Goal: Information Seeking & Learning: Check status

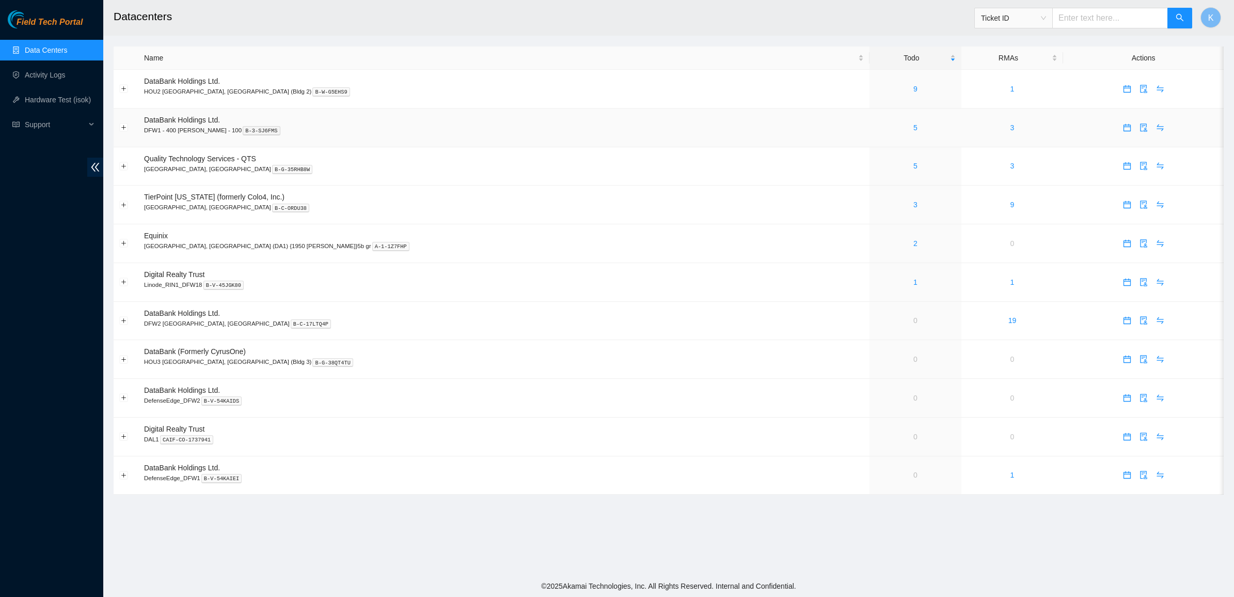
click at [870, 134] on td "5" at bounding box center [915, 127] width 91 height 39
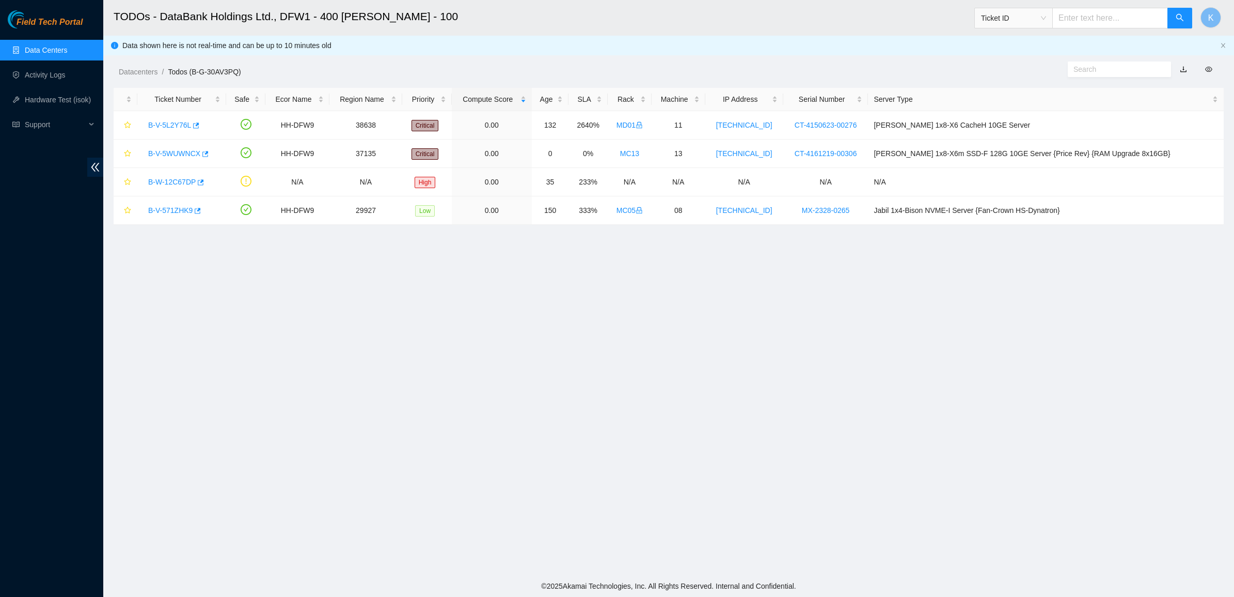
click at [25, 52] on link "Data Centers" at bounding box center [46, 50] width 42 height 8
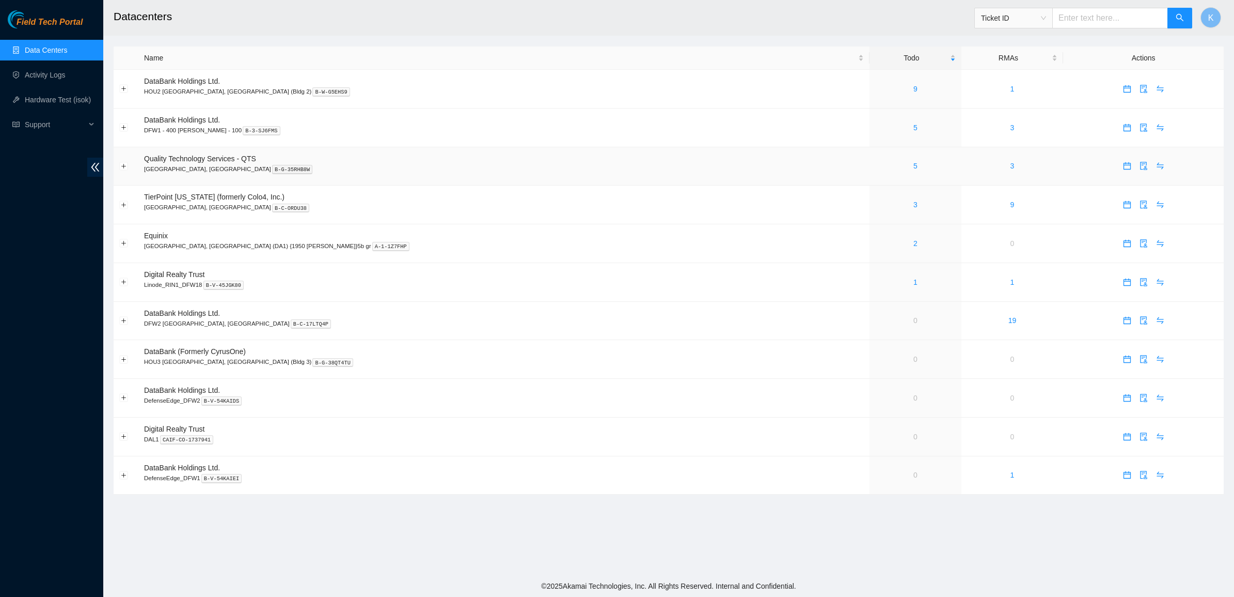
click at [875, 166] on div "5" at bounding box center [915, 165] width 80 height 11
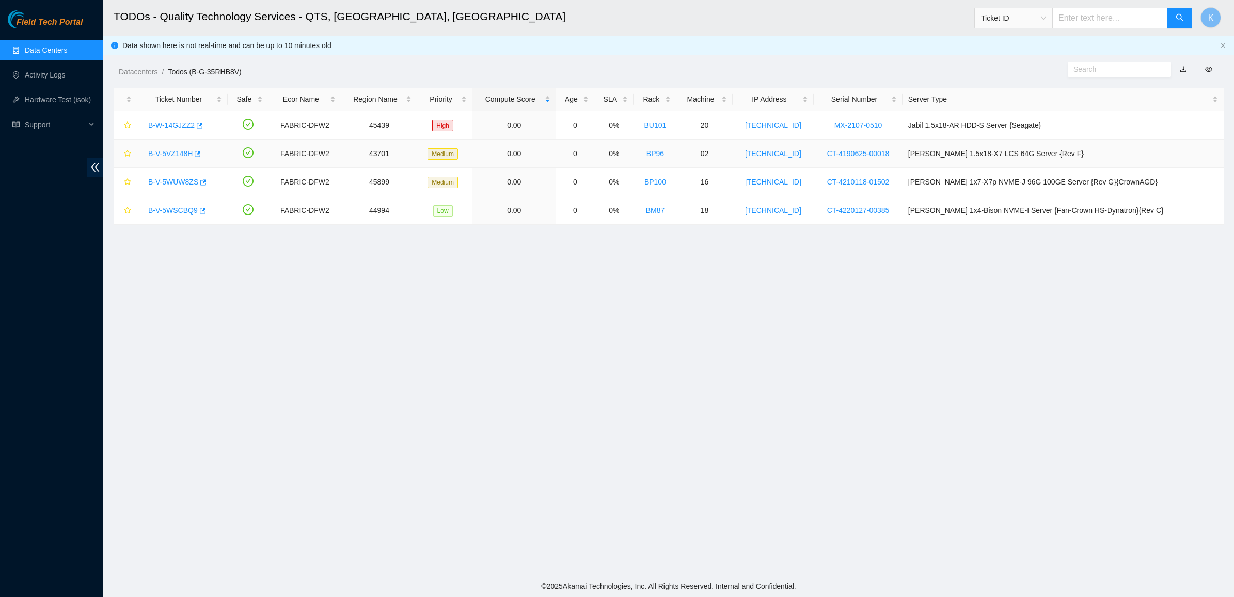
click at [162, 150] on link "B-V-5VZ148H" at bounding box center [170, 153] width 44 height 8
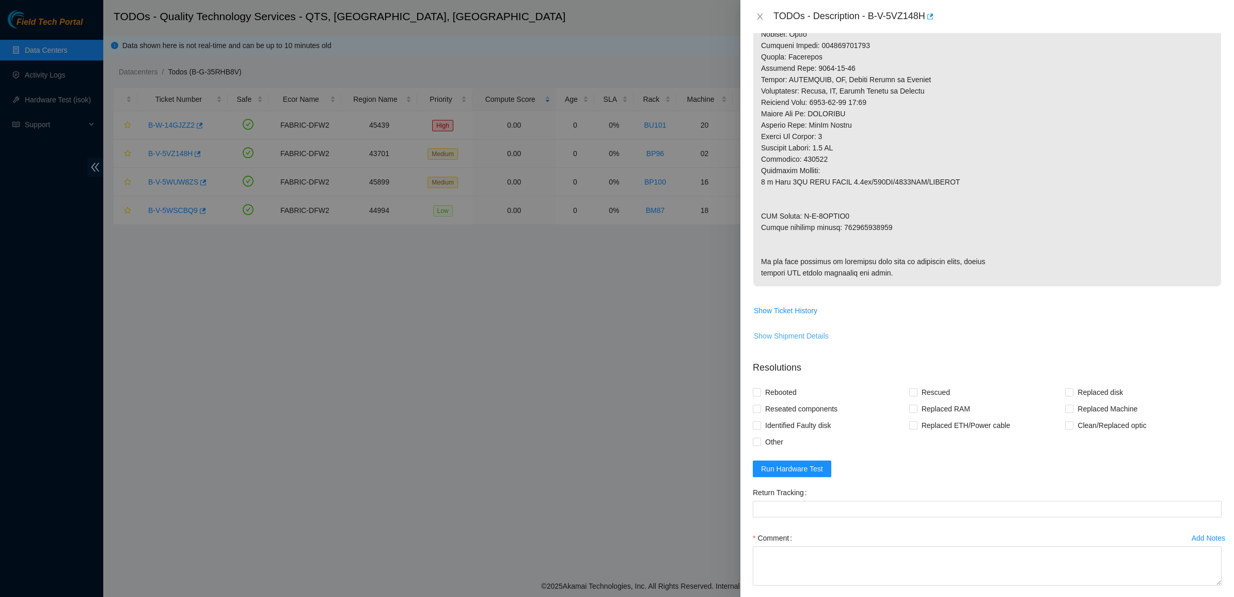
scroll to position [580, 0]
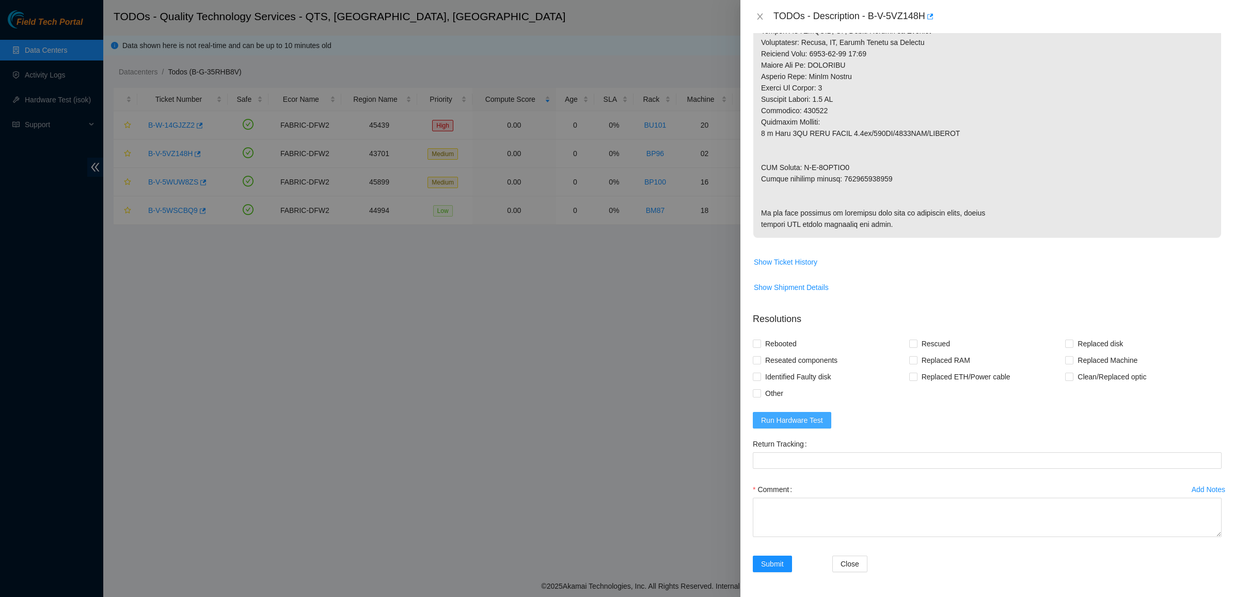
click at [802, 424] on span "Run Hardware Test" at bounding box center [792, 419] width 62 height 11
click at [1201, 29] on div "Error!" at bounding box center [1135, 27] width 149 height 12
click at [1205, 26] on icon "close" at bounding box center [1206, 26] width 7 height 7
click at [763, 15] on icon "close" at bounding box center [760, 16] width 8 height 8
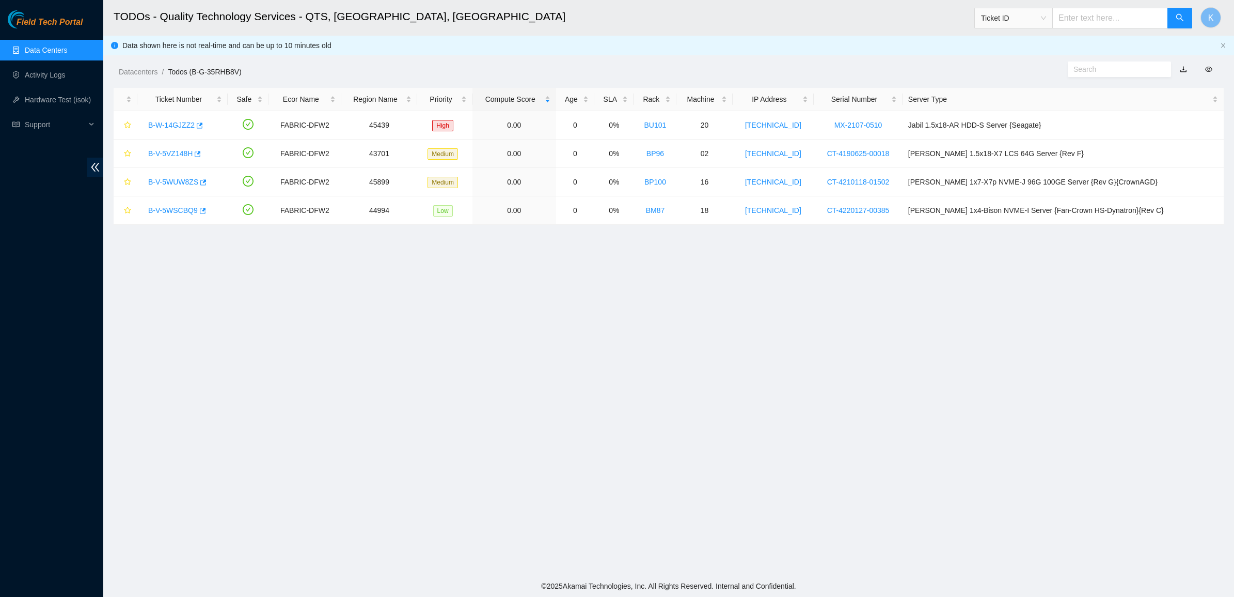
scroll to position [0, 0]
click at [426, 72] on ol "Datacenters / Todos (B-G-35RHB8V) /" at bounding box center [535, 71] width 833 height 11
click at [37, 54] on link "Data Centers" at bounding box center [46, 50] width 42 height 8
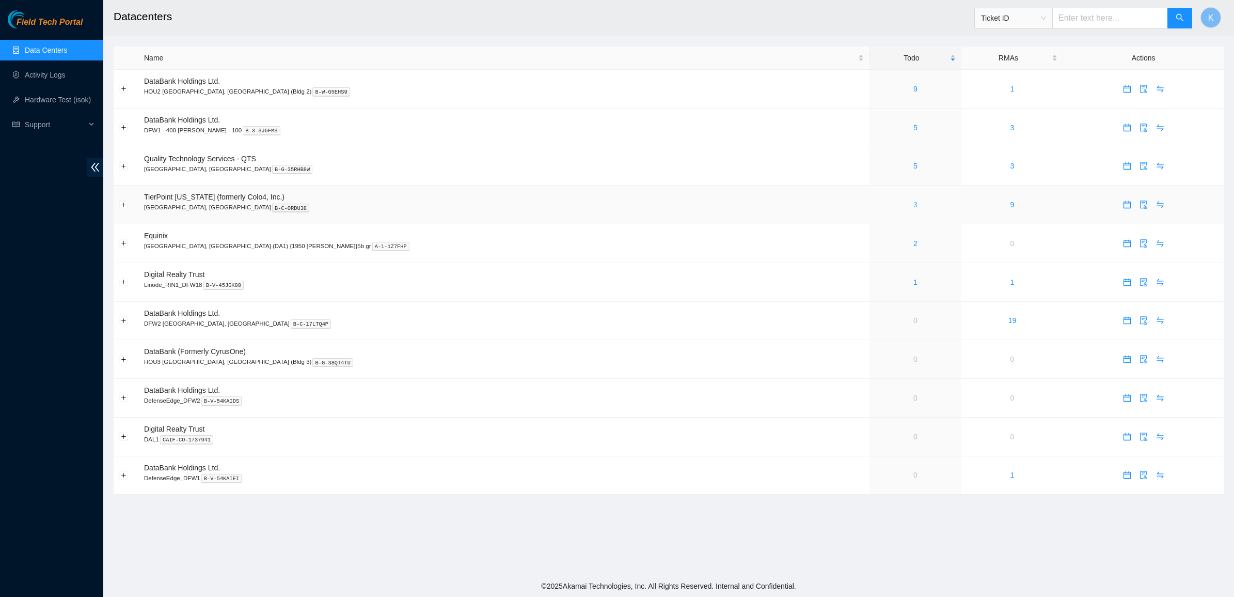
click at [914, 202] on link "3" at bounding box center [916, 204] width 4 height 8
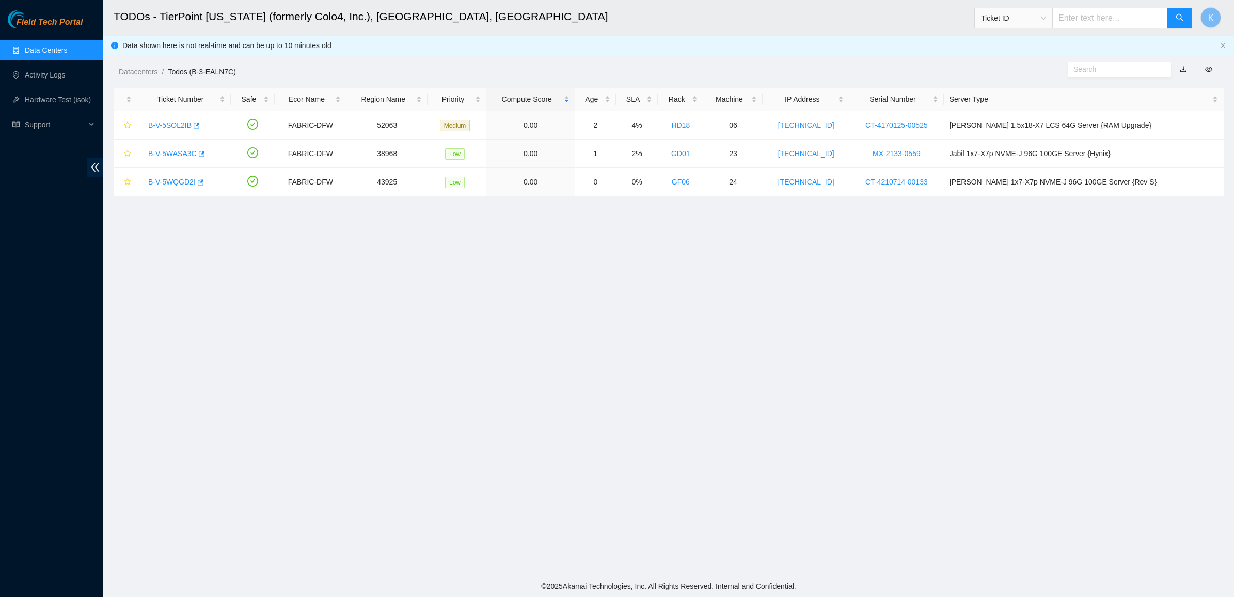
click at [42, 48] on link "Data Centers" at bounding box center [46, 50] width 42 height 8
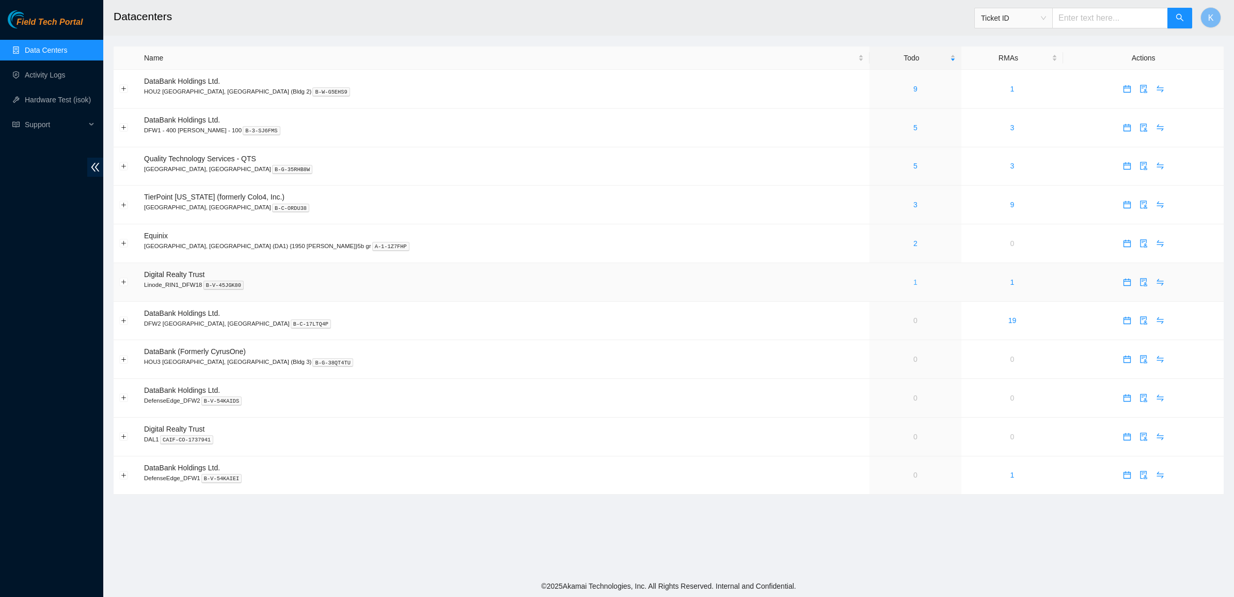
click at [914, 284] on link "1" at bounding box center [916, 282] width 4 height 8
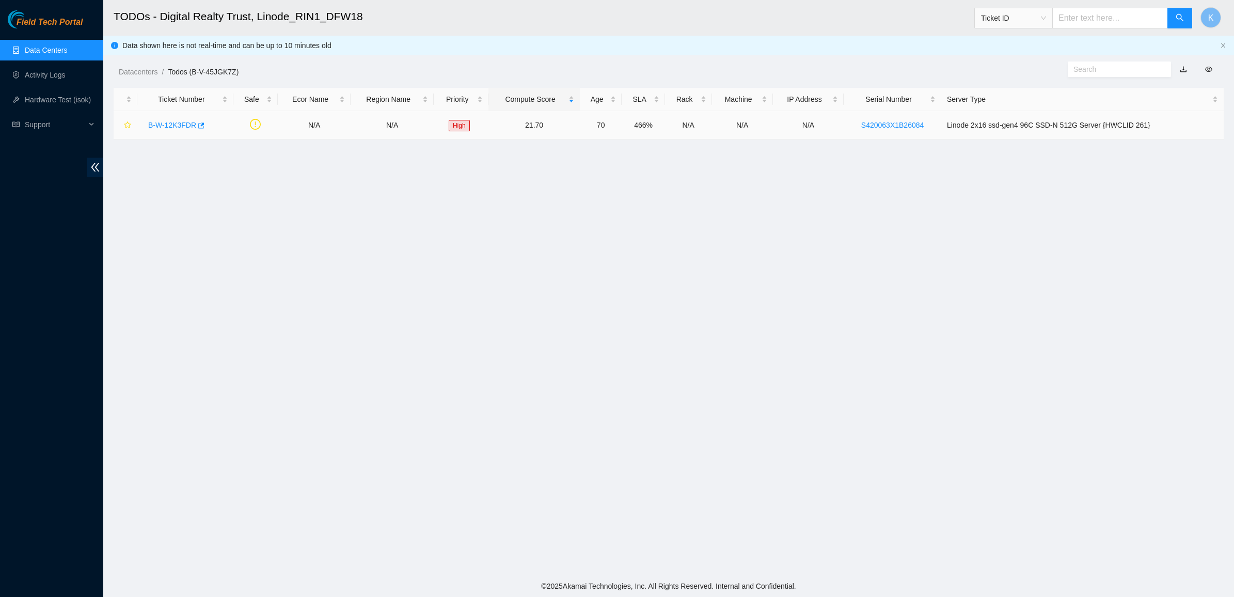
click at [162, 124] on link "B-W-12K3FDR" at bounding box center [172, 125] width 48 height 8
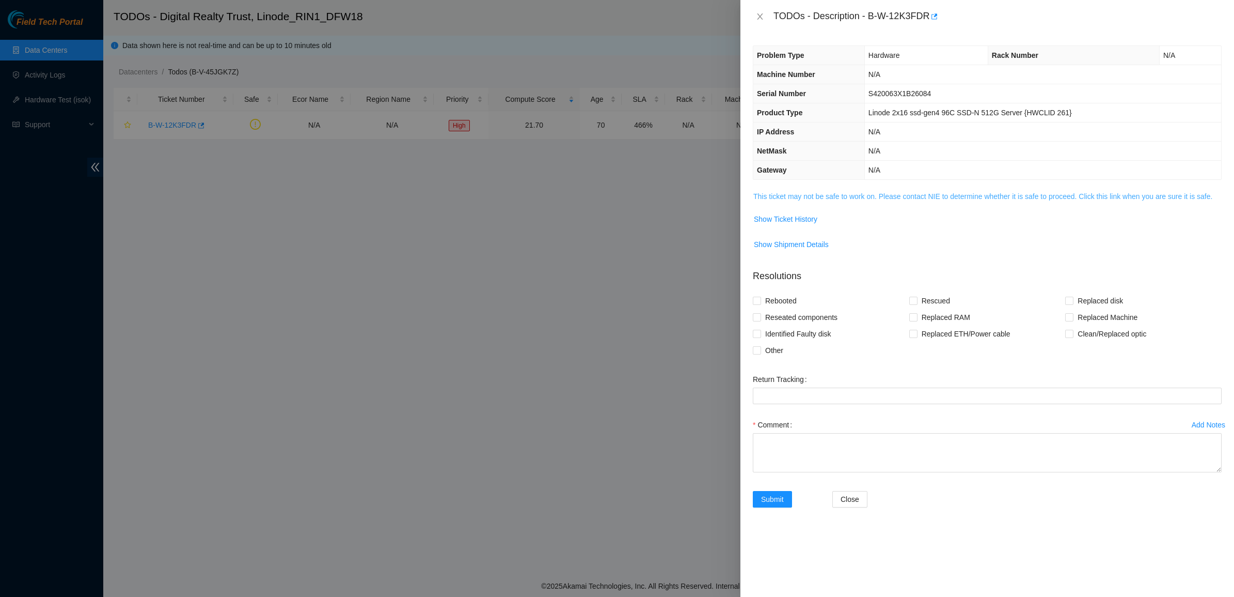
click at [791, 195] on link "This ticket may not be safe to work on. Please contact NIE to determine whether…" at bounding box center [983, 196] width 459 height 8
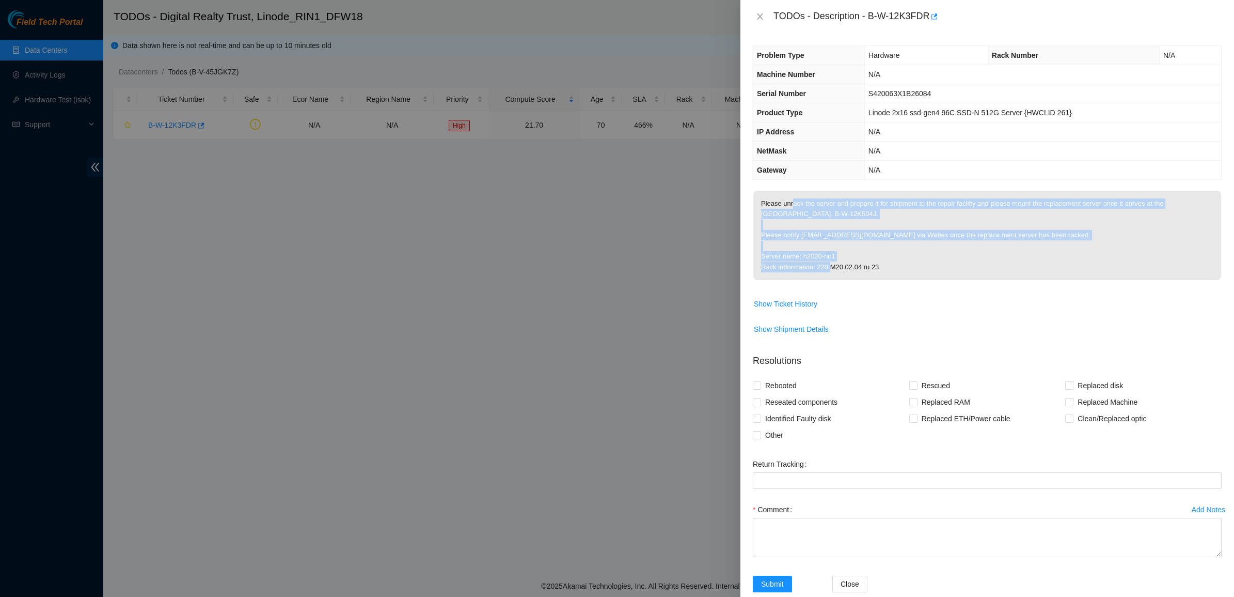
drag, startPoint x: 791, startPoint y: 201, endPoint x: 962, endPoint y: 270, distance: 184.1
click at [962, 270] on p "Please unrack the server and prepare it for shipment to the repair facility and…" at bounding box center [988, 235] width 468 height 89
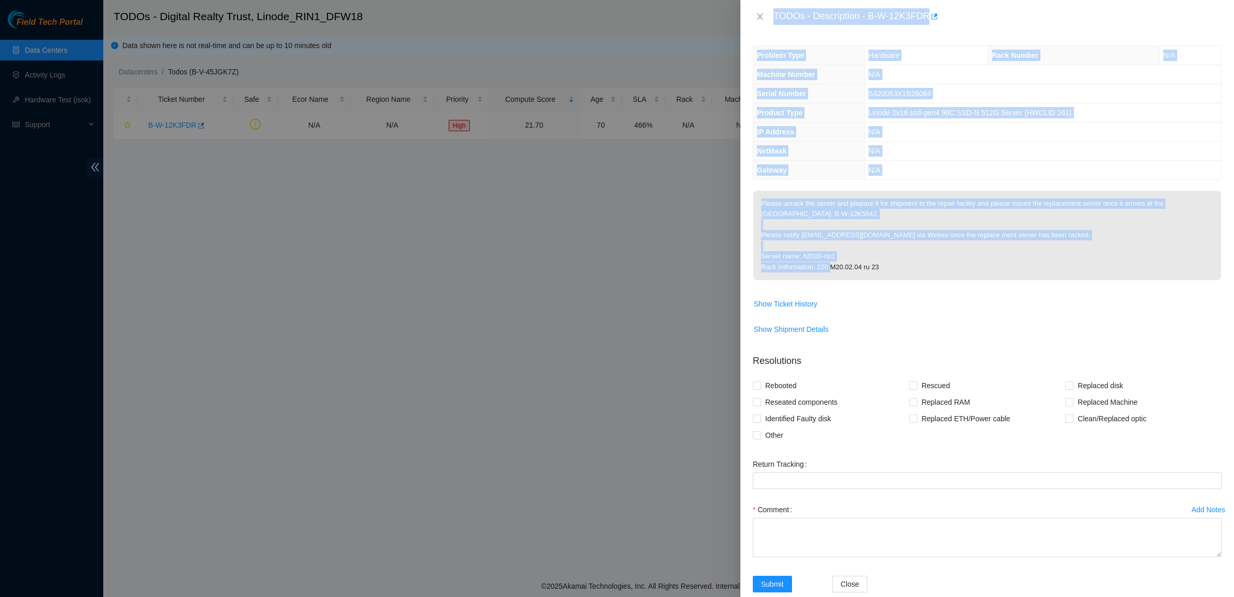
drag, startPoint x: 747, startPoint y: 204, endPoint x: 711, endPoint y: 197, distance: 36.8
click at [711, 197] on div "TODOs - Description - B-W-12K3FDR Problem Type Hardware Rack Number N/A Machine…" at bounding box center [617, 298] width 1234 height 597
click at [793, 212] on p "Please unrack the server and prepare it for shipment to the repair facility and…" at bounding box center [988, 235] width 468 height 89
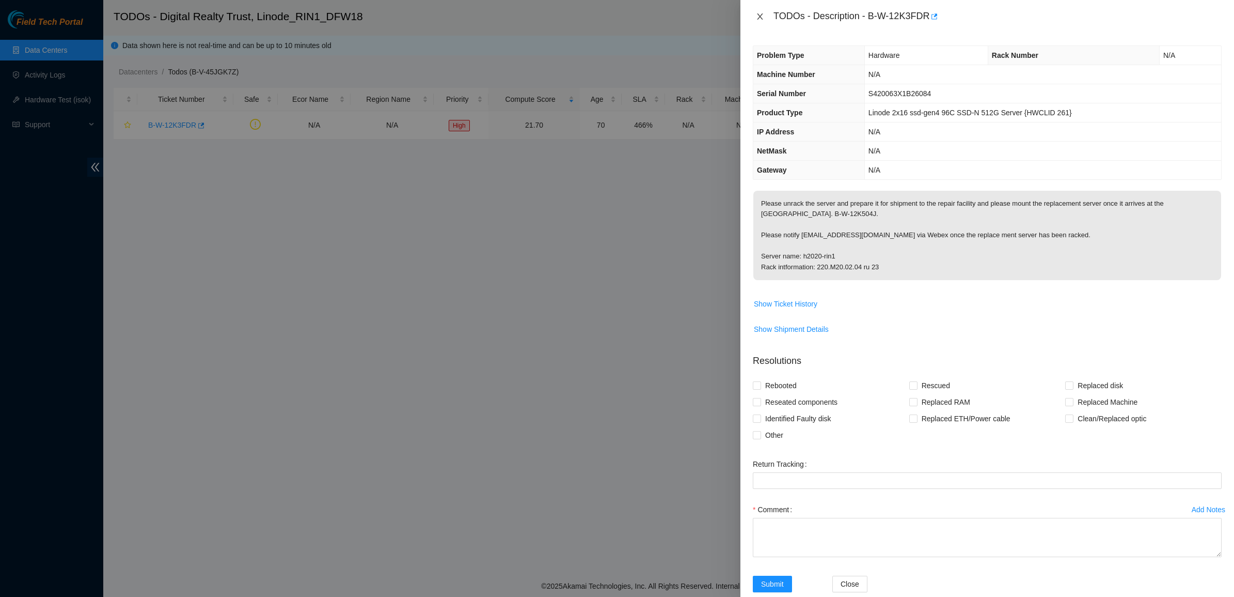
click at [763, 12] on button "Close" at bounding box center [760, 17] width 14 height 10
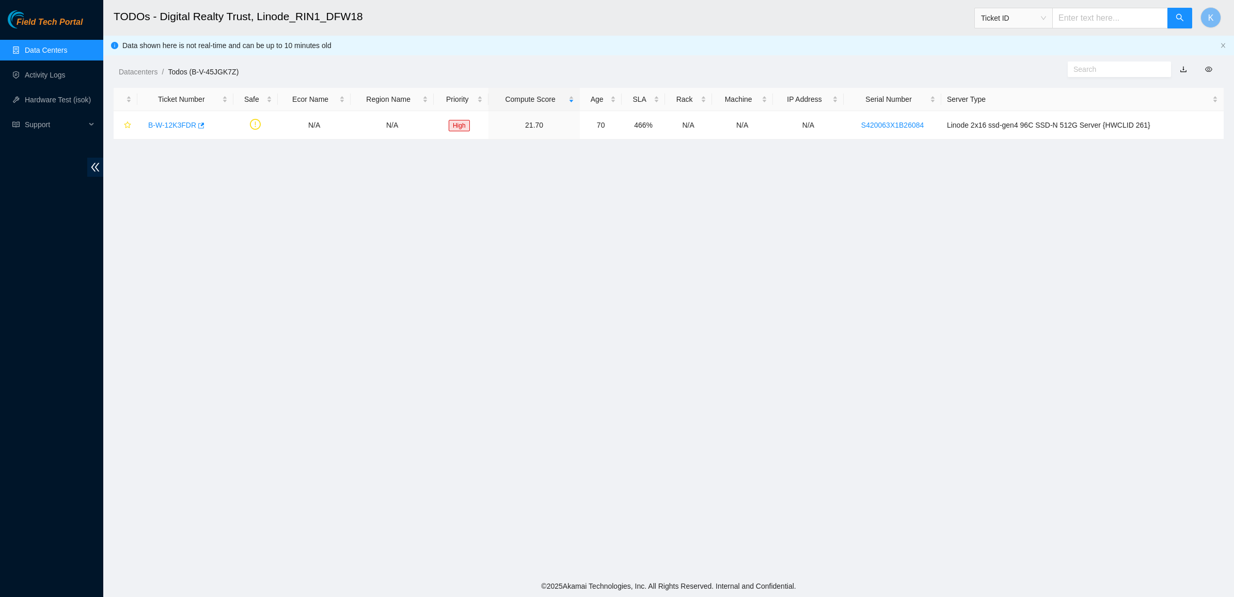
click at [535, 185] on main "TODOs - Digital Realty Trust, Linode_RIN1_DFW18 Ticket ID K Data shown here is …" at bounding box center [668, 287] width 1131 height 575
click at [47, 49] on link "Data Centers" at bounding box center [46, 50] width 42 height 8
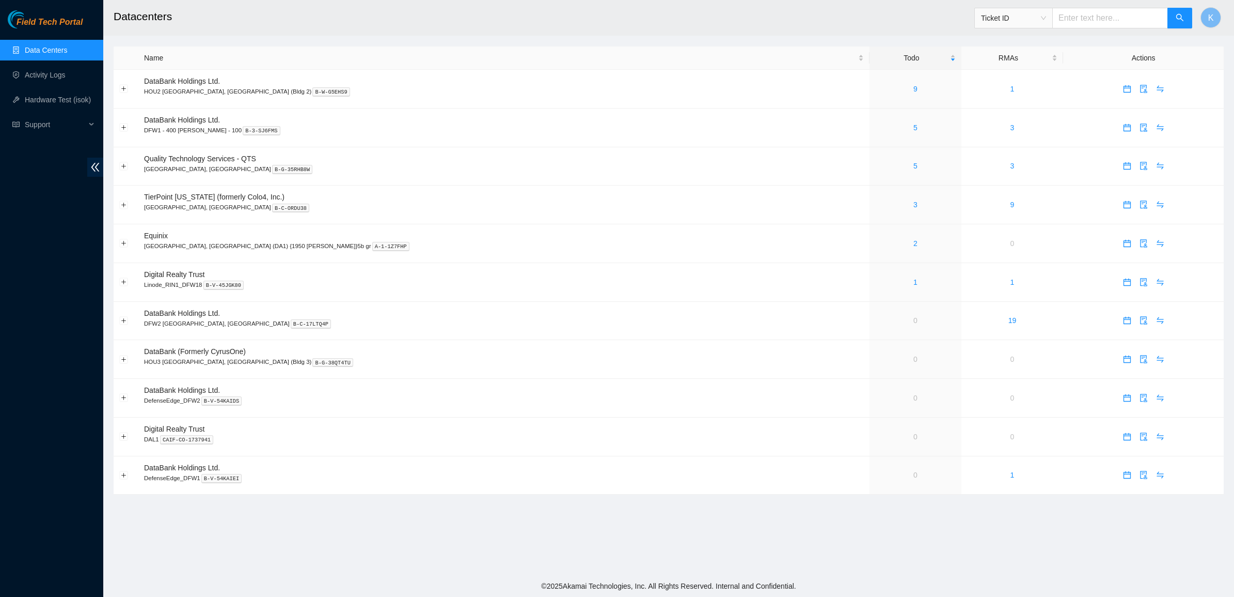
click at [1099, 19] on input "text" at bounding box center [1111, 18] width 116 height 21
paste input "B-W-167X25H"
type input "B-W-167X25H"
click at [1182, 13] on button "button" at bounding box center [1180, 18] width 25 height 21
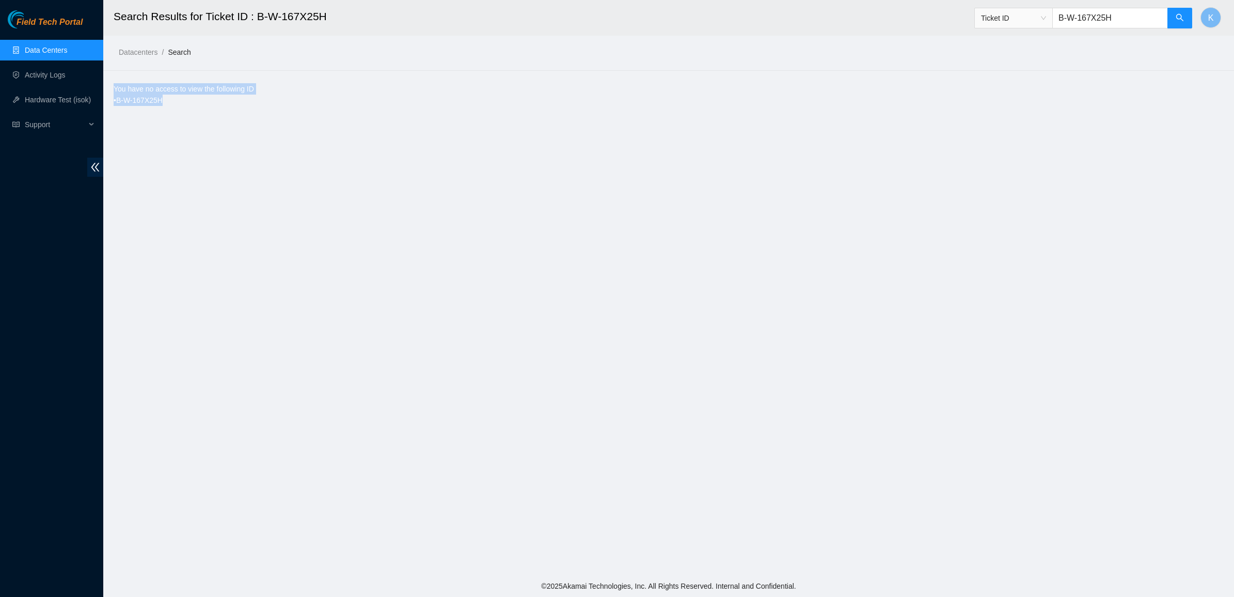
drag, startPoint x: 113, startPoint y: 99, endPoint x: 114, endPoint y: 93, distance: 5.8
click at [114, 93] on div "You have no access to view the following ID • B-W-167X25H" at bounding box center [669, 94] width 1110 height 23
click at [114, 92] on div "You have no access to view the following ID • B-W-167X25H" at bounding box center [669, 94] width 1110 height 23
click at [191, 89] on div "You have no access to view the following ID • B-W-167X25H" at bounding box center [669, 94] width 1110 height 23
click at [1137, 8] on input "B-W-167X25H" at bounding box center [1111, 18] width 116 height 21
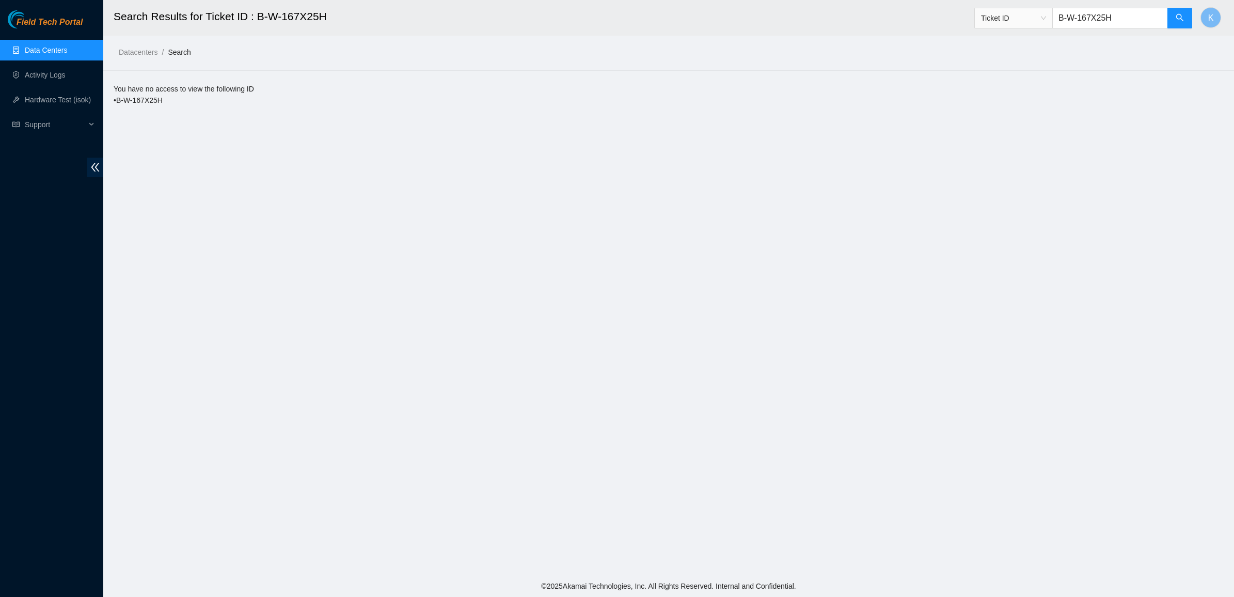
click at [1136, 8] on input "B-W-167X25H" at bounding box center [1111, 18] width 116 height 21
click at [1135, 9] on input "B-W-167X25H" at bounding box center [1111, 18] width 116 height 21
type input "\"
click at [45, 51] on link "Data Centers" at bounding box center [46, 50] width 42 height 8
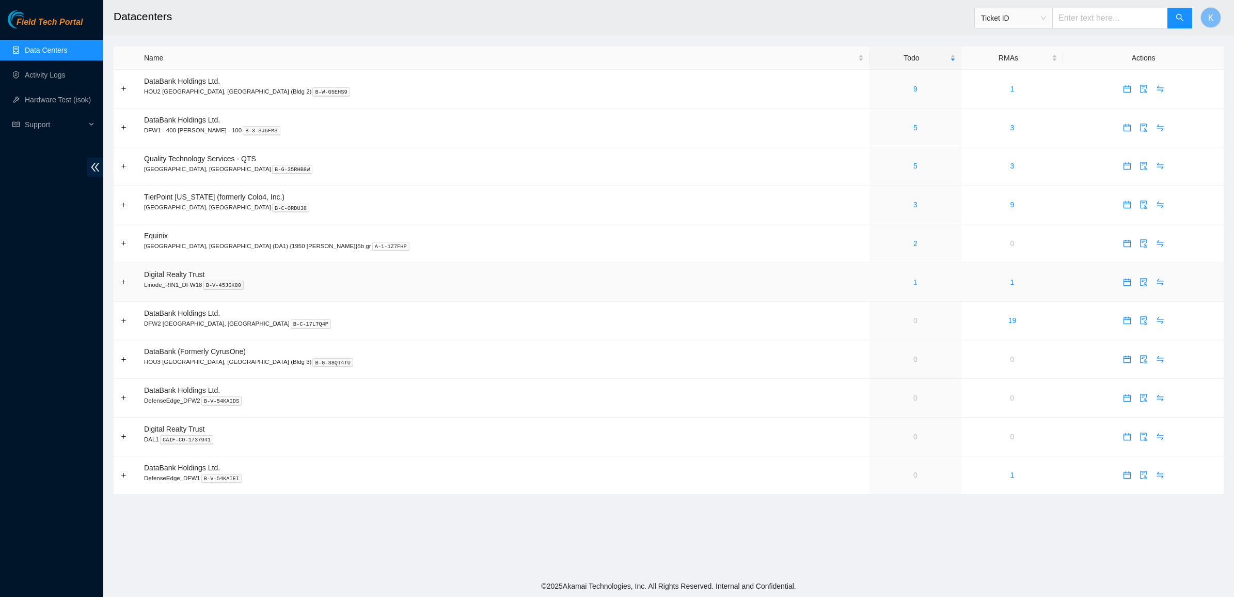
click at [914, 282] on link "1" at bounding box center [916, 282] width 4 height 8
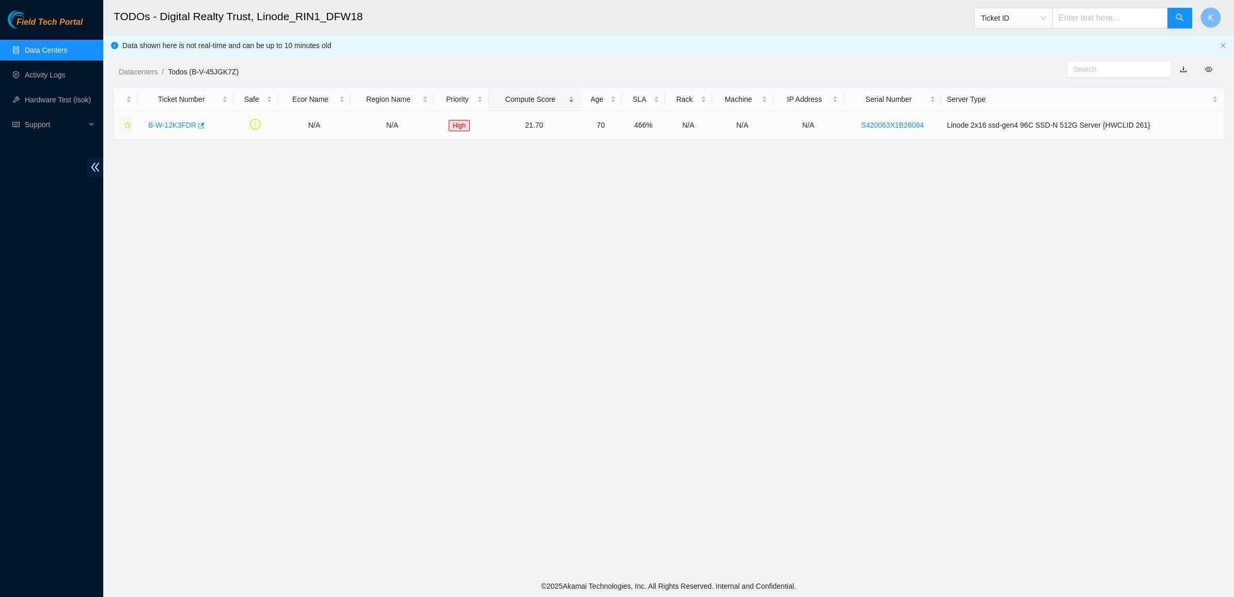
drag, startPoint x: 121, startPoint y: 117, endPoint x: 215, endPoint y: 139, distance: 96.1
click at [122, 117] on button "button" at bounding box center [125, 125] width 12 height 17
click at [166, 130] on div "B-W-12K3FDR" at bounding box center [185, 125] width 85 height 17
click at [125, 126] on icon "star" at bounding box center [127, 124] width 7 height 7
click at [164, 128] on link "B-W-12K3FDR" at bounding box center [172, 125] width 48 height 8
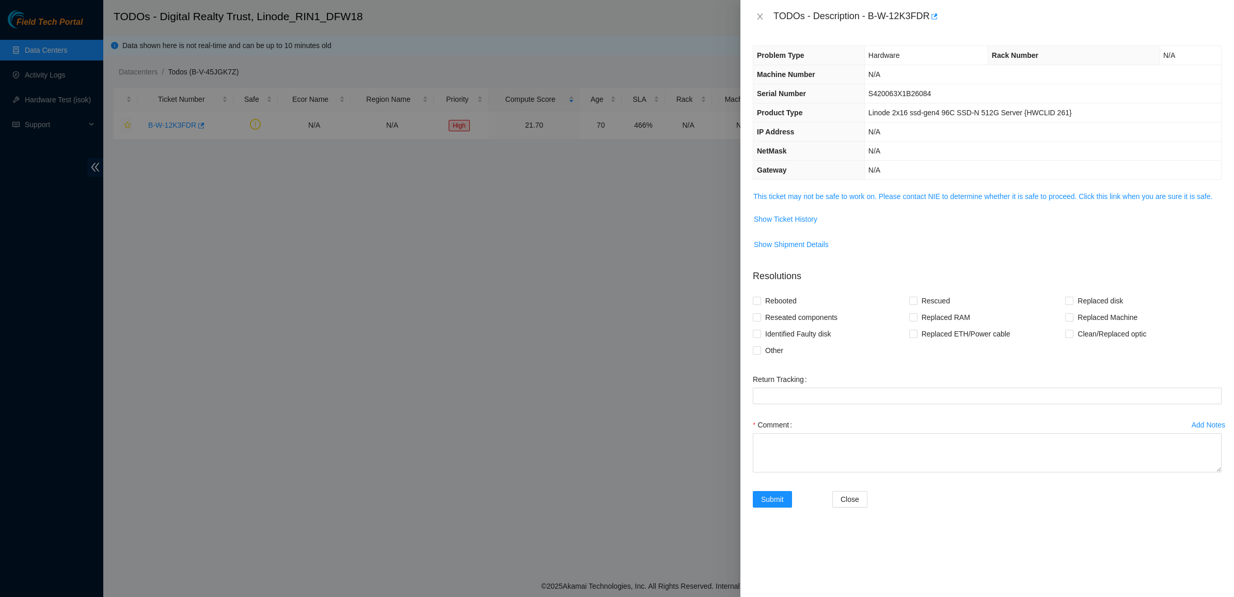
click at [785, 189] on div "Problem Type Hardware Rack Number N/A Machine Number N/A Serial Number S420063X…" at bounding box center [988, 315] width 494 height 564
click at [806, 198] on link "This ticket may not be safe to work on. Please contact NIE to determine whether…" at bounding box center [983, 196] width 459 height 8
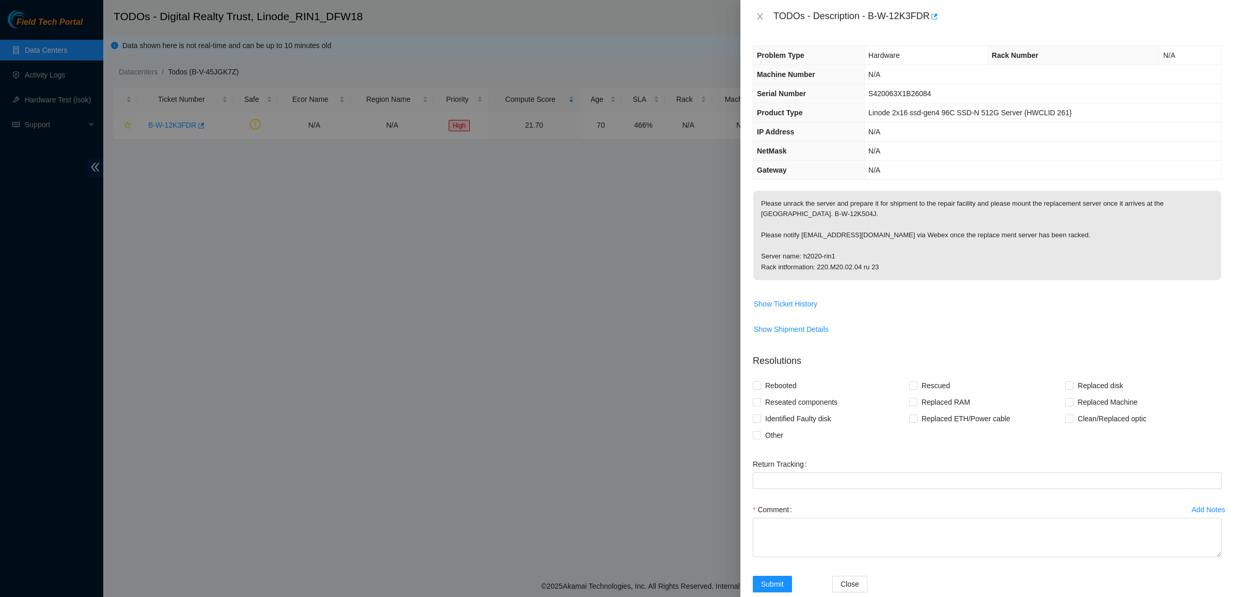
click at [819, 169] on th "Gateway" at bounding box center [809, 170] width 111 height 19
click at [765, 12] on button "Close" at bounding box center [760, 17] width 14 height 10
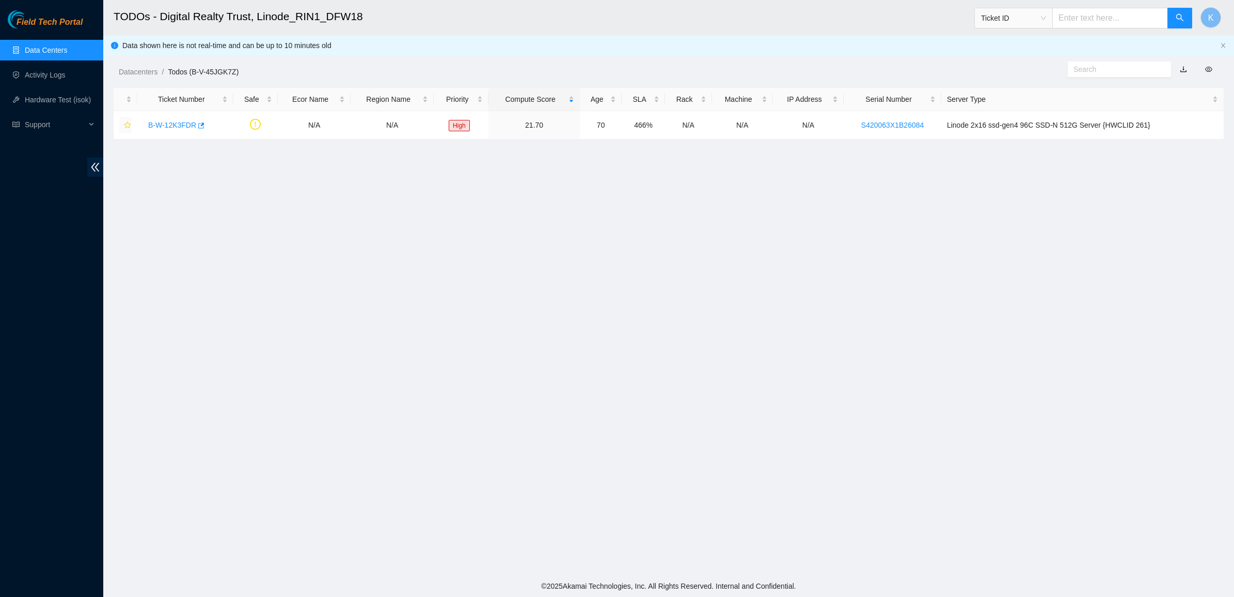
click at [59, 54] on link "Data Centers" at bounding box center [46, 50] width 42 height 8
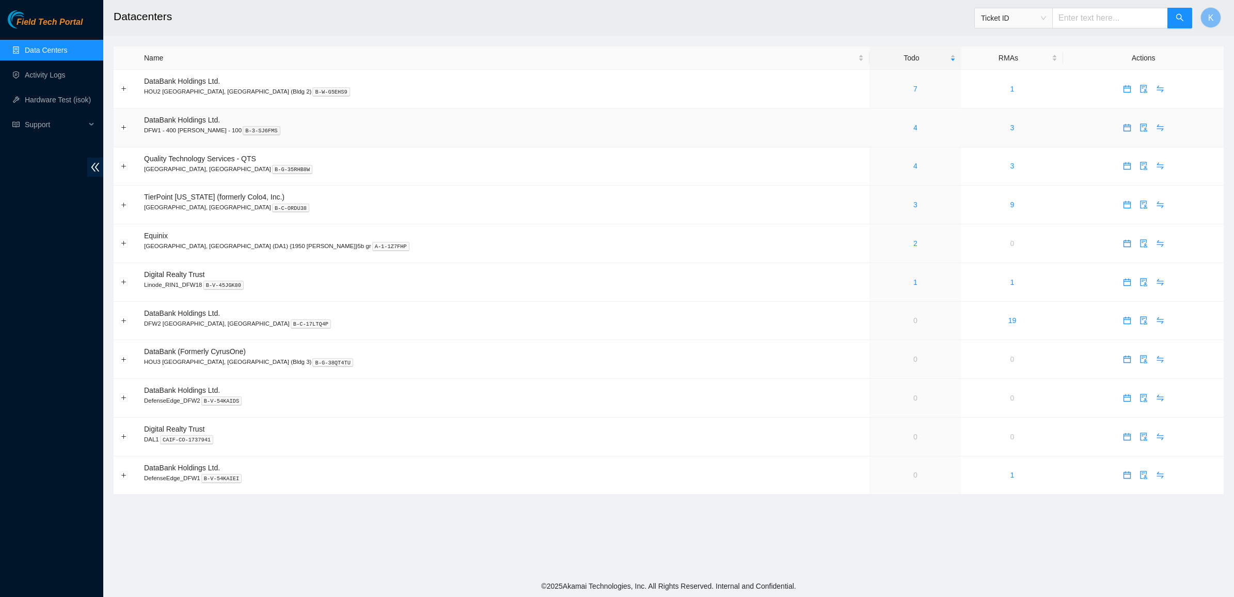
click at [875, 127] on div "4" at bounding box center [915, 127] width 80 height 11
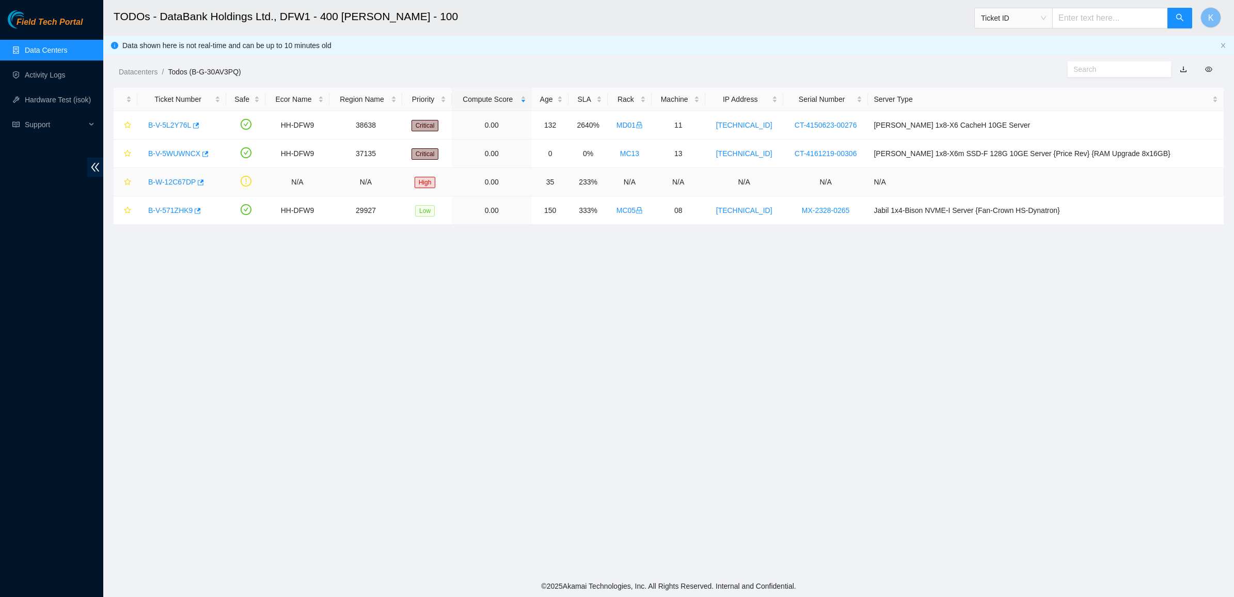
click at [180, 180] on link "B-W-12C67DP" at bounding box center [172, 182] width 48 height 8
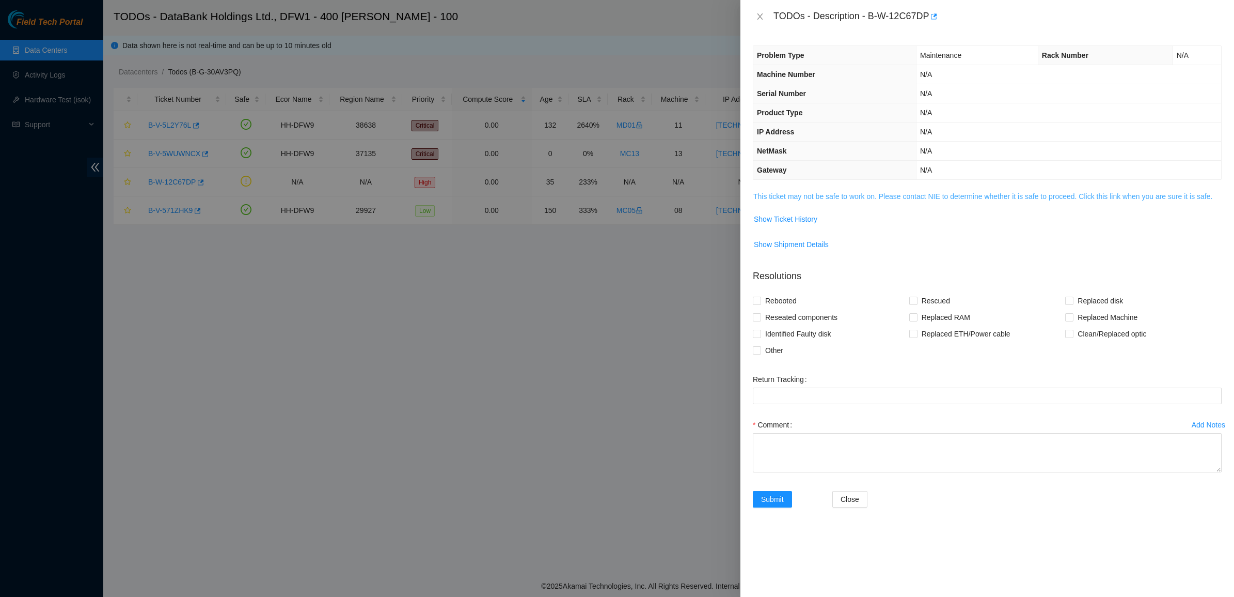
click at [775, 195] on link "This ticket may not be safe to work on. Please contact NIE to determine whether…" at bounding box center [983, 196] width 459 height 8
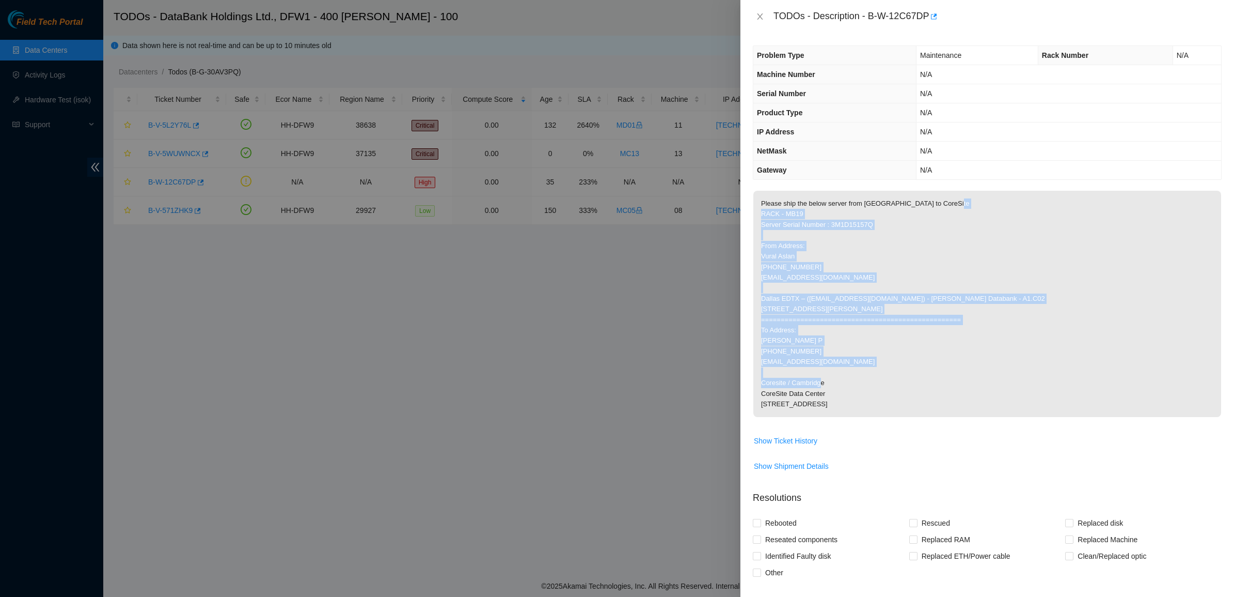
drag, startPoint x: 786, startPoint y: 216, endPoint x: 943, endPoint y: 419, distance: 257.0
click at [943, 417] on p "Please ship the below server from [GEOGRAPHIC_DATA] to CoreSite RACK - MB19 Ser…" at bounding box center [988, 304] width 468 height 226
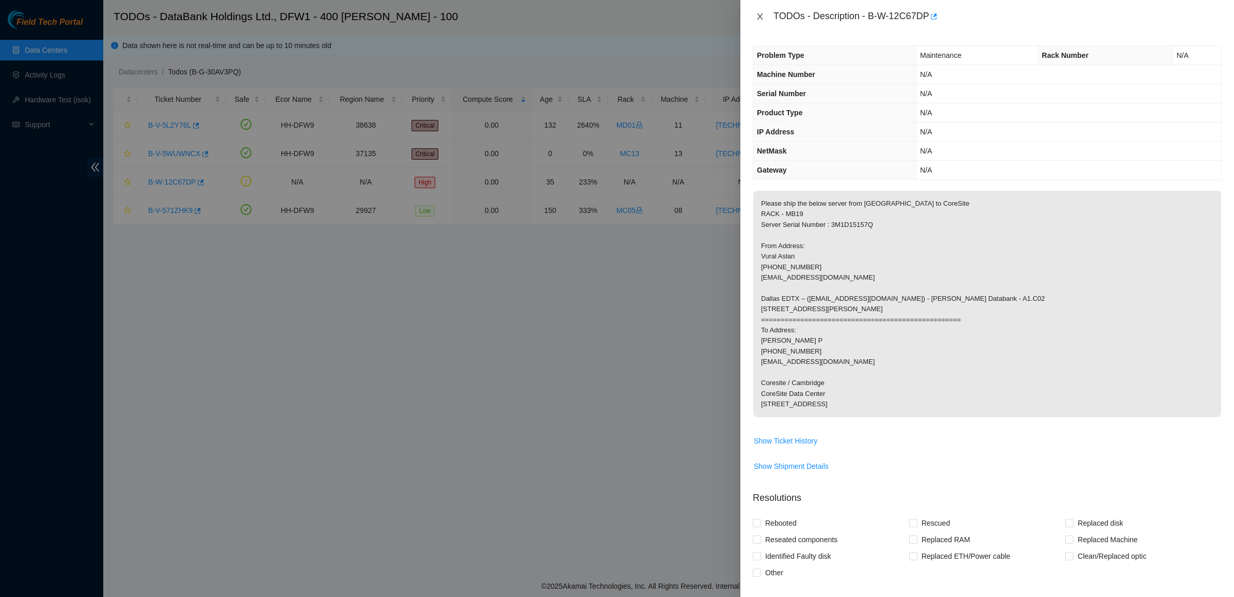
click at [759, 17] on icon "close" at bounding box center [760, 16] width 8 height 8
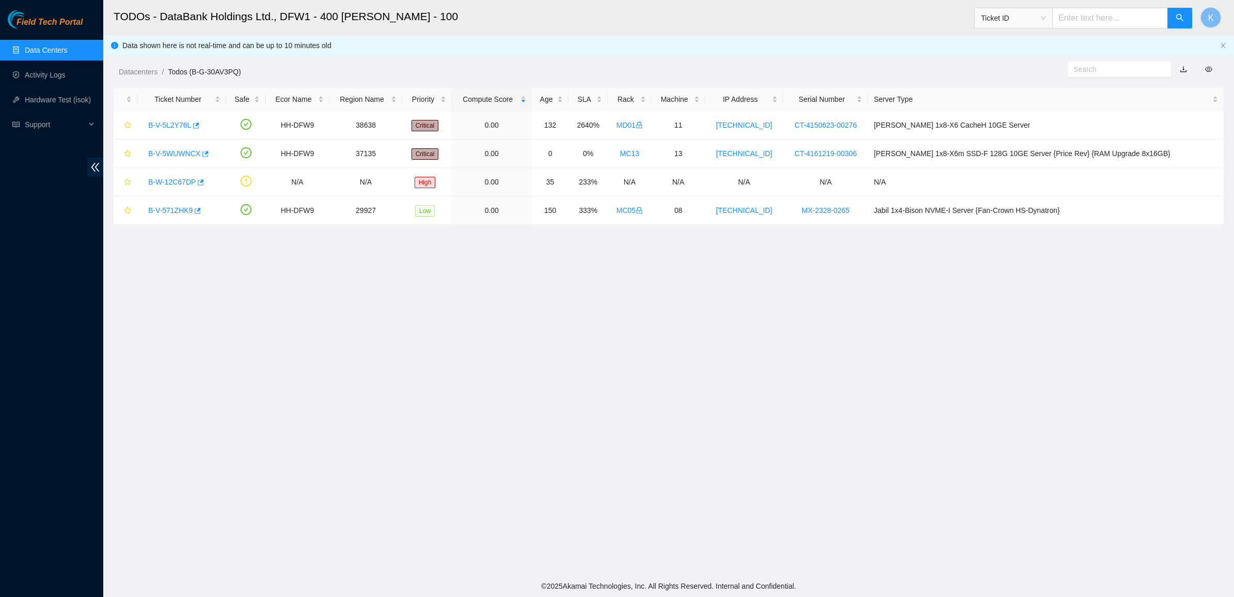
click at [66, 54] on link "Data Centers" at bounding box center [46, 50] width 42 height 8
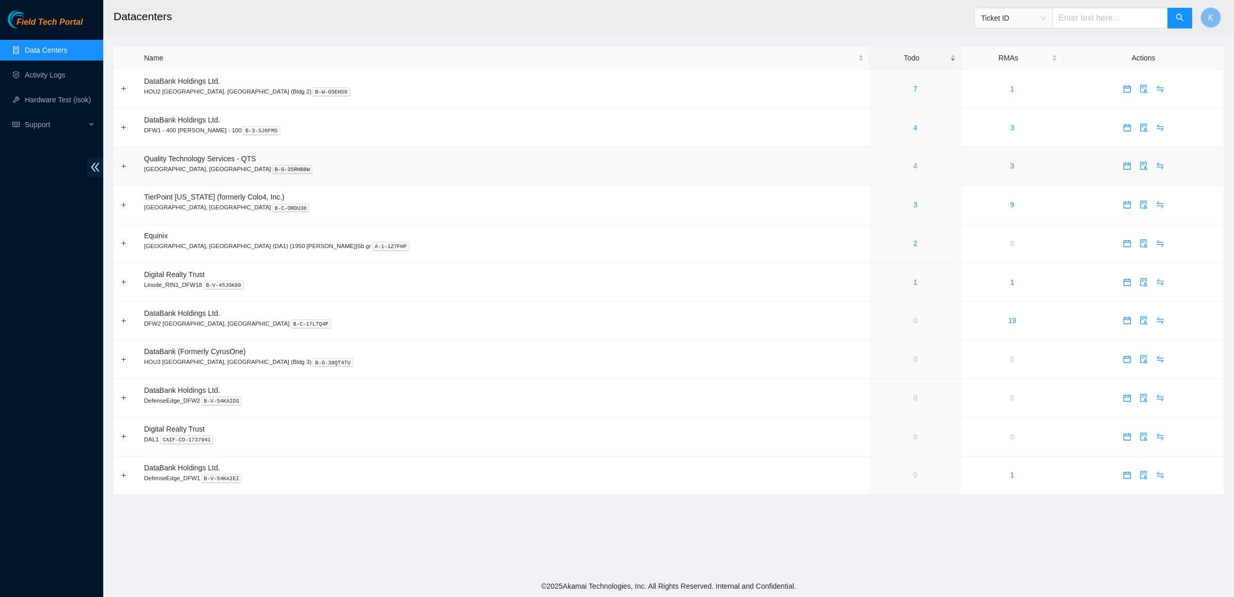
click at [914, 168] on link "4" at bounding box center [916, 166] width 4 height 8
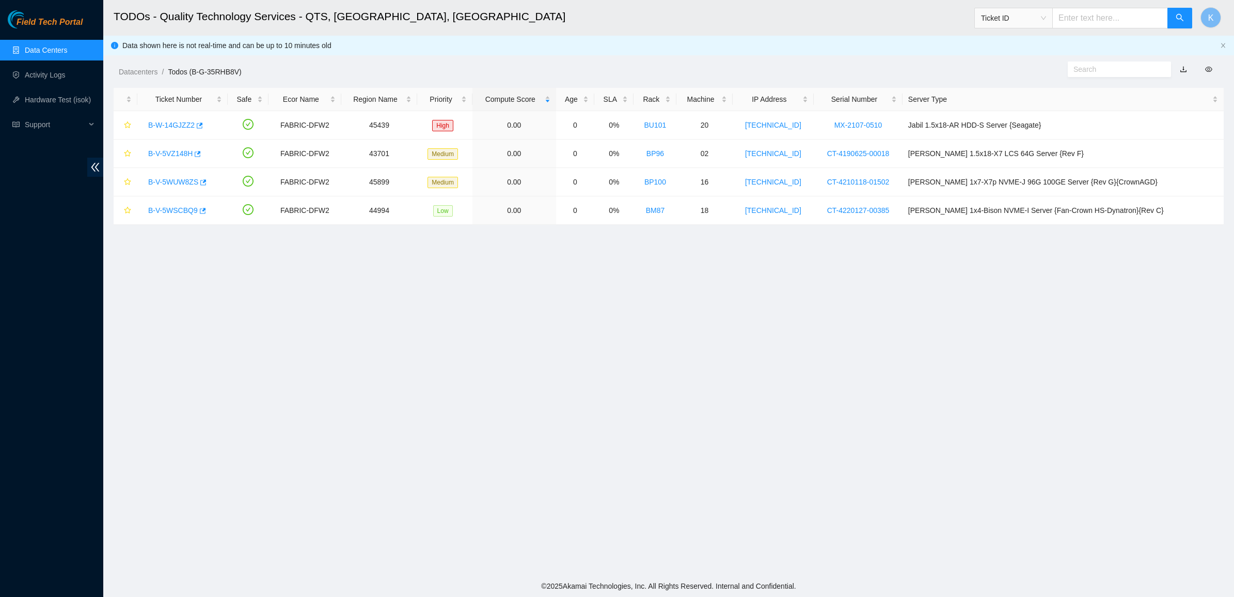
click at [35, 48] on link "Data Centers" at bounding box center [46, 50] width 42 height 8
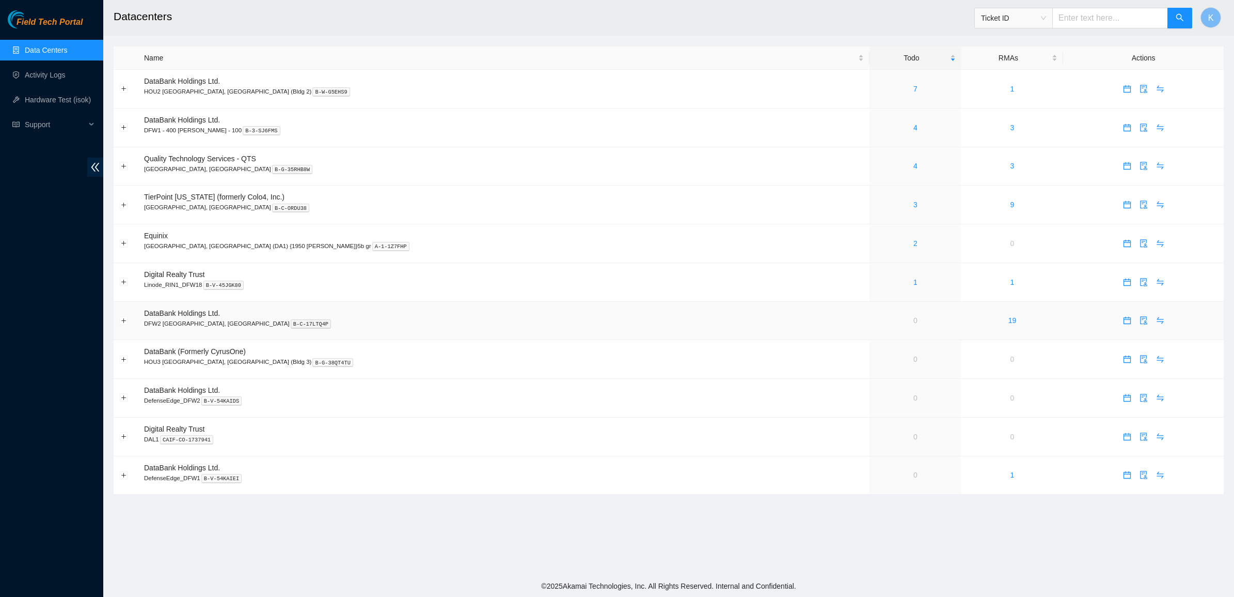
click at [870, 320] on td "0" at bounding box center [915, 321] width 91 height 39
click at [914, 319] on link "0" at bounding box center [916, 320] width 4 height 8
click at [707, 328] on p "DFW2 [GEOGRAPHIC_DATA], [GEOGRAPHIC_DATA] B-C-17LTQ4P" at bounding box center [504, 323] width 720 height 9
click at [157, 313] on span "DataBank Holdings Ltd." at bounding box center [182, 313] width 76 height 8
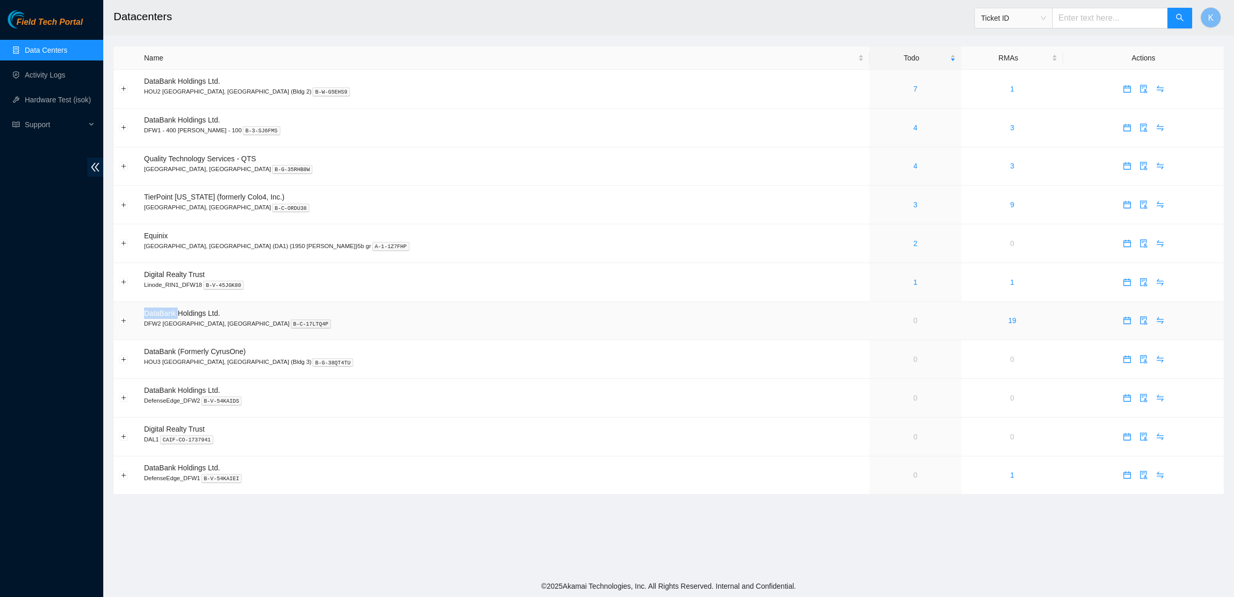
click at [157, 313] on span "DataBank Holdings Ltd." at bounding box center [182, 313] width 76 height 8
click at [200, 338] on td "DataBank Holdings Ltd. DFW2 [GEOGRAPHIC_DATA], [GEOGRAPHIC_DATA] B-C-17LTQ4P" at bounding box center [503, 321] width 731 height 39
click at [198, 328] on p "DFW2 [GEOGRAPHIC_DATA], [GEOGRAPHIC_DATA] B-C-17LTQ4P" at bounding box center [504, 323] width 720 height 9
click at [197, 328] on p "DFW2 [GEOGRAPHIC_DATA], [GEOGRAPHIC_DATA] B-C-17LTQ4P" at bounding box center [504, 323] width 720 height 9
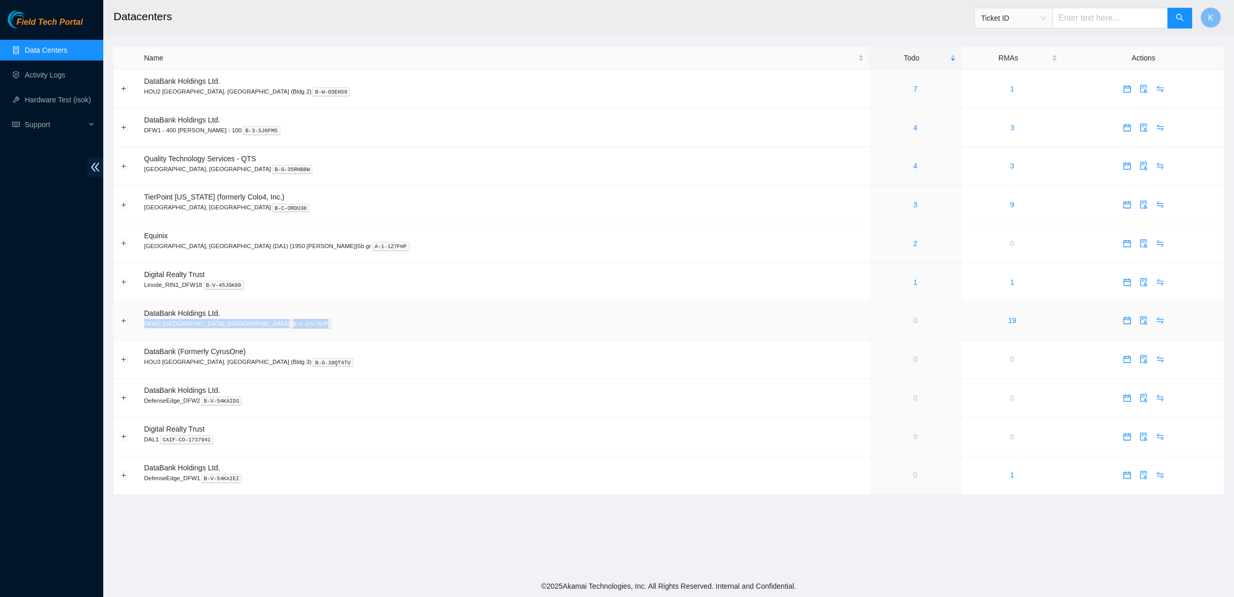
click at [197, 328] on p "DFW2 [GEOGRAPHIC_DATA], [GEOGRAPHIC_DATA] B-C-17LTQ4P" at bounding box center [504, 323] width 720 height 9
click at [264, 328] on p "DFW2 [GEOGRAPHIC_DATA], [GEOGRAPHIC_DATA] B-C-17LTQ4P" at bounding box center [504, 323] width 720 height 9
click at [477, 372] on td "DataBank (Formerly CyrusOne) HOU3 [GEOGRAPHIC_DATA], [GEOGRAPHIC_DATA] (Bldg 3)…" at bounding box center [503, 359] width 731 height 39
